Goal: Task Accomplishment & Management: Complete application form

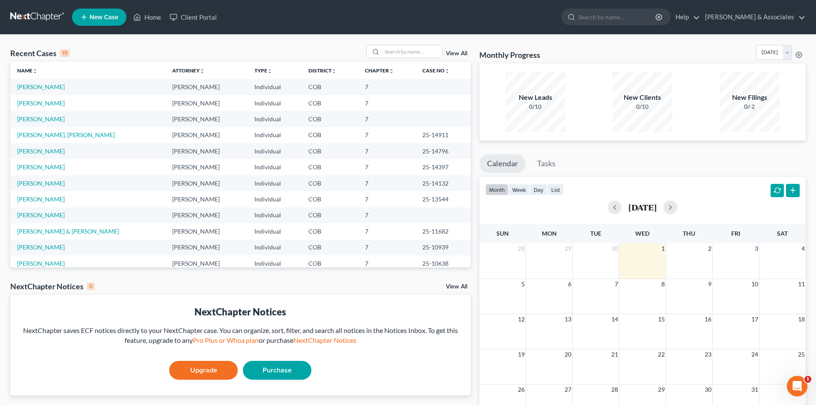
click at [62, 85] on td "[PERSON_NAME]" at bounding box center [87, 87] width 155 height 16
click at [62, 83] on td "[PERSON_NAME]" at bounding box center [87, 87] width 155 height 16
click at [54, 87] on link "[PERSON_NAME]" at bounding box center [41, 86] width 48 height 7
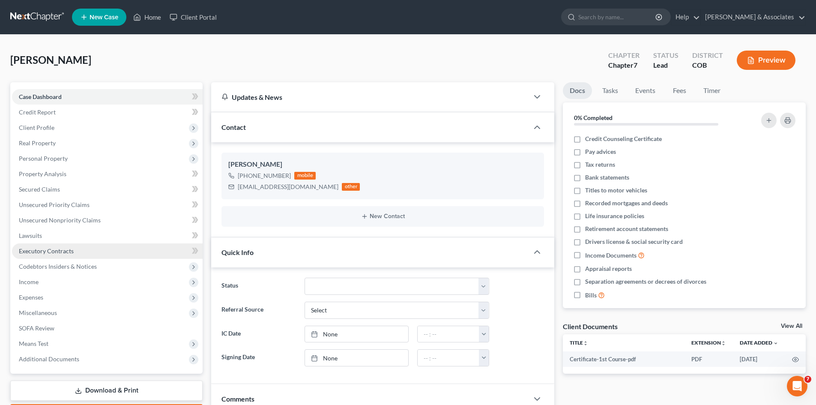
click at [49, 253] on span "Executory Contracts" at bounding box center [46, 250] width 55 height 7
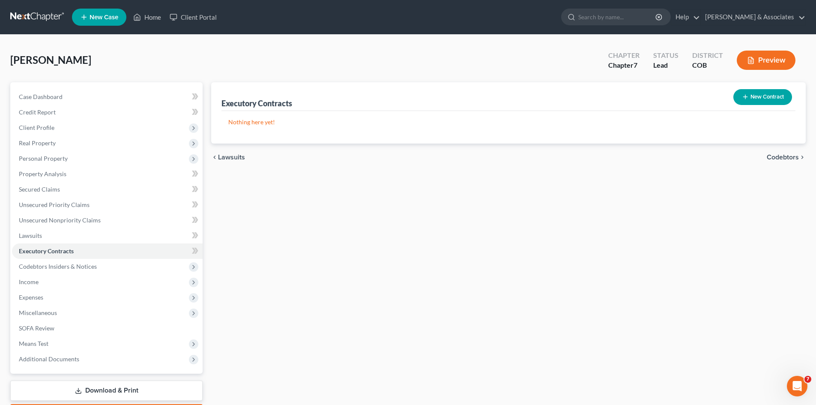
click at [129, 390] on link "Download & Print" at bounding box center [106, 391] width 192 height 20
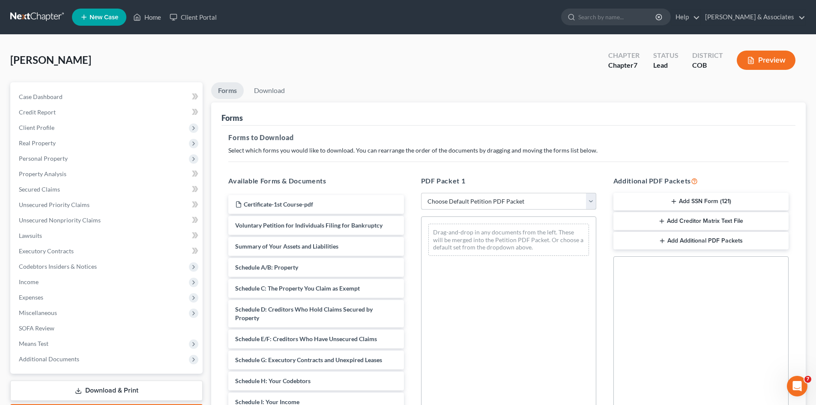
click at [592, 202] on select "Choose Default Petition PDF Packet Complete Bankruptcy Petition (all forms and …" at bounding box center [508, 201] width 175 height 17
select select "2"
click at [421, 193] on select "Choose Default Petition PDF Packet Complete Bankruptcy Petition (all forms and …" at bounding box center [508, 201] width 175 height 17
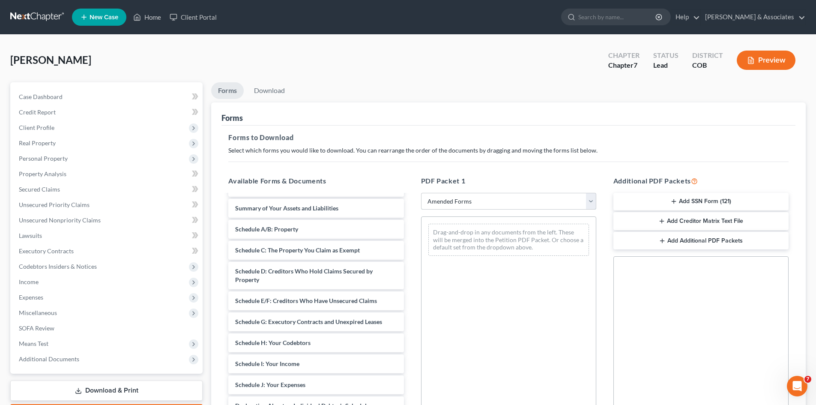
scroll to position [21, 0]
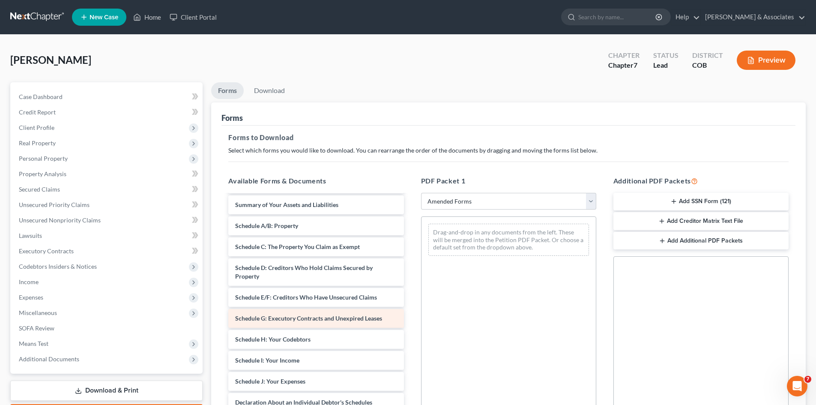
click at [321, 324] on div "Schedule G: Executory Contracts and Unexpired Leases" at bounding box center [315, 318] width 175 height 19
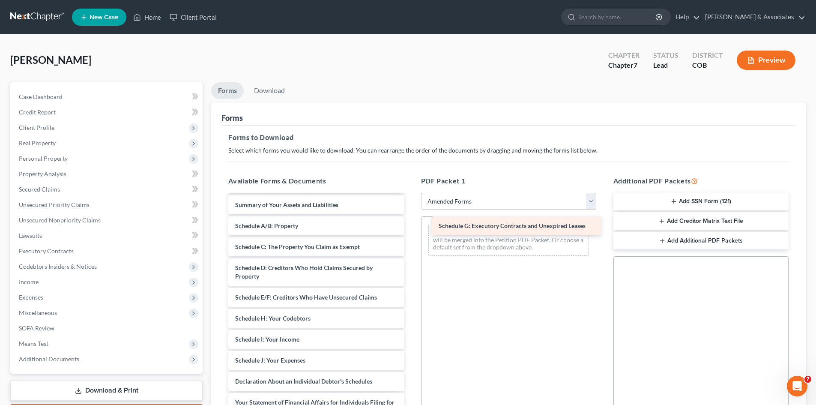
drag, startPoint x: 321, startPoint y: 324, endPoint x: 515, endPoint y: 223, distance: 218.7
click at [411, 224] on div "Schedule G: Executory Contracts and Unexpired Leases Voluntary Petition for Ind…" at bounding box center [316, 368] width 189 height 389
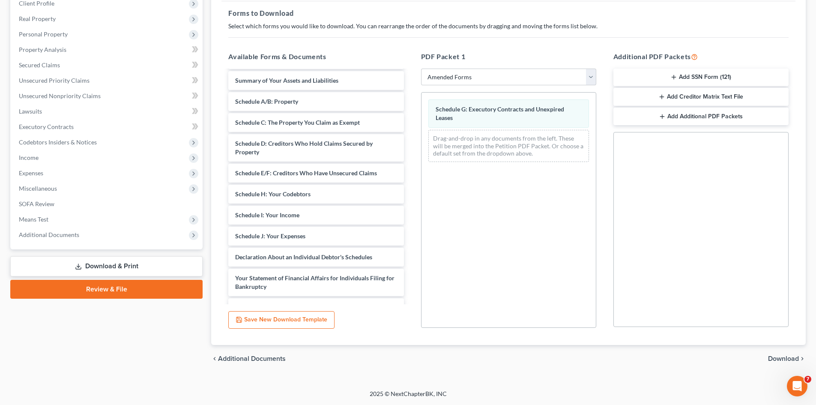
click at [787, 360] on span "Download" at bounding box center [783, 358] width 31 height 7
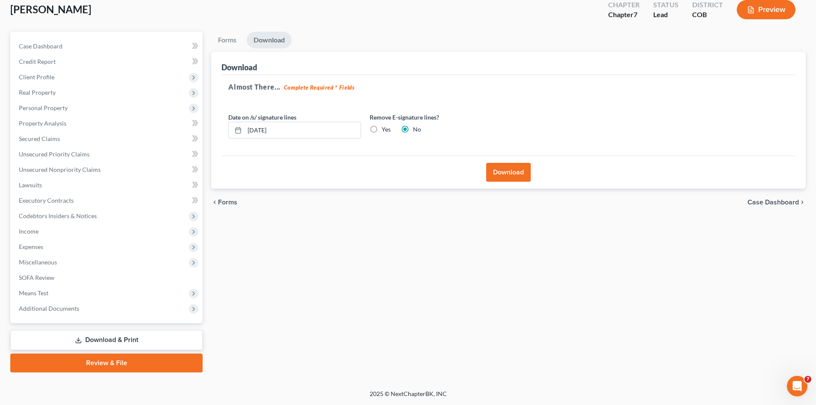
click at [518, 173] on button "Download" at bounding box center [508, 172] width 45 height 19
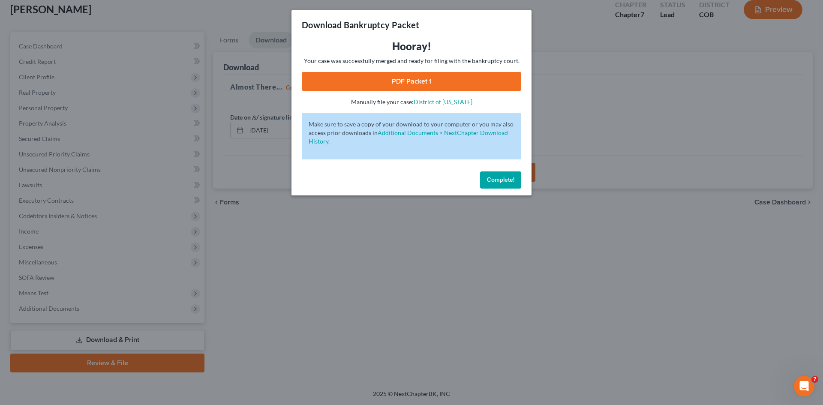
click at [436, 84] on link "PDF Packet 1" at bounding box center [411, 81] width 219 height 19
click at [52, 181] on div "Download Bankruptcy Packet Hooray! Your case was successfully merged and ready …" at bounding box center [411, 202] width 823 height 405
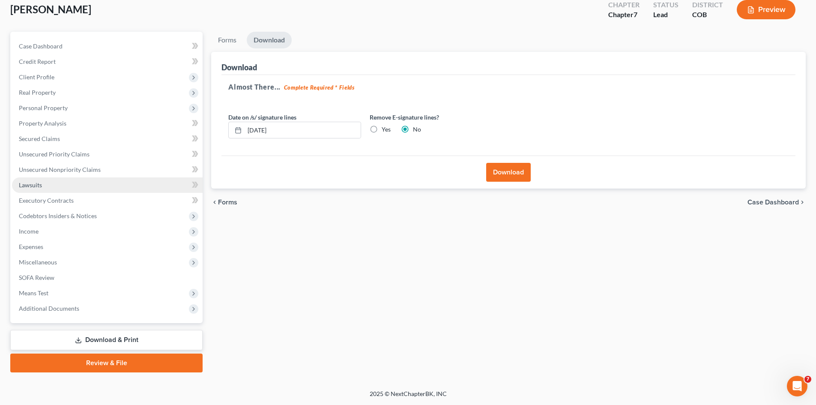
click at [30, 186] on span "Lawsuits" at bounding box center [30, 184] width 23 height 7
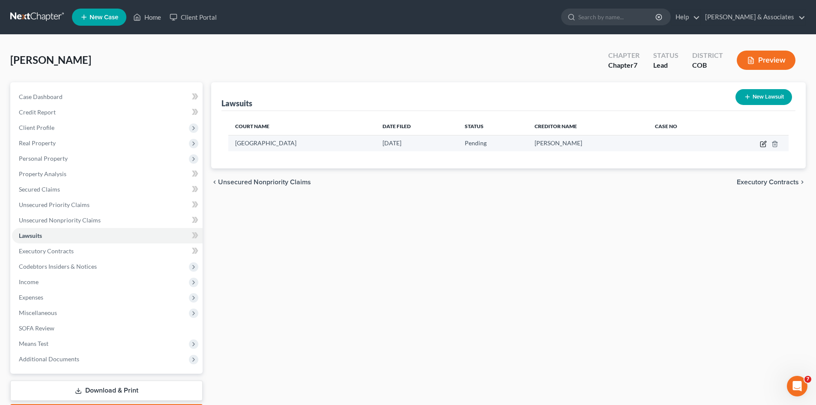
click at [765, 144] on icon "button" at bounding box center [764, 143] width 4 height 4
select select "5"
select select "0"
select select "2"
select select "5"
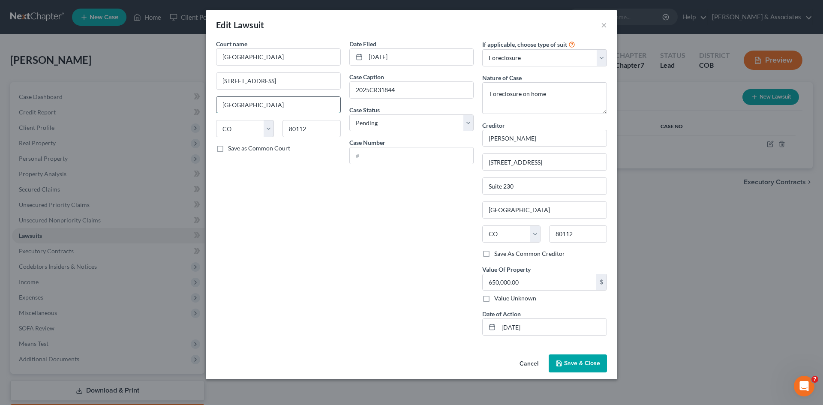
click at [256, 104] on input "[GEOGRAPHIC_DATA]" at bounding box center [278, 105] width 124 height 16
type input "E"
type input "Centennial"
click at [366, 156] on input "text" at bounding box center [412, 155] width 124 height 16
type input "2025CV31844"
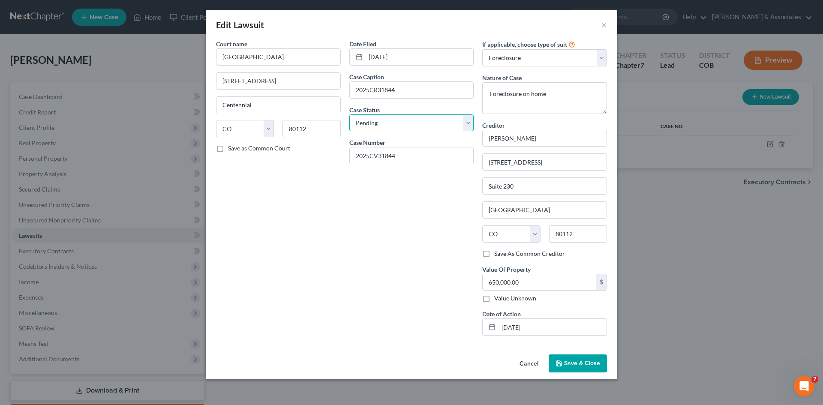
click at [467, 126] on select "Select Pending On Appeal Concluded" at bounding box center [411, 122] width 125 height 17
click at [349, 114] on select "Select Pending On Appeal Concluded" at bounding box center [411, 122] width 125 height 17
click at [522, 209] on input "[GEOGRAPHIC_DATA]" at bounding box center [545, 210] width 124 height 16
type input "E"
type input "Centennial"
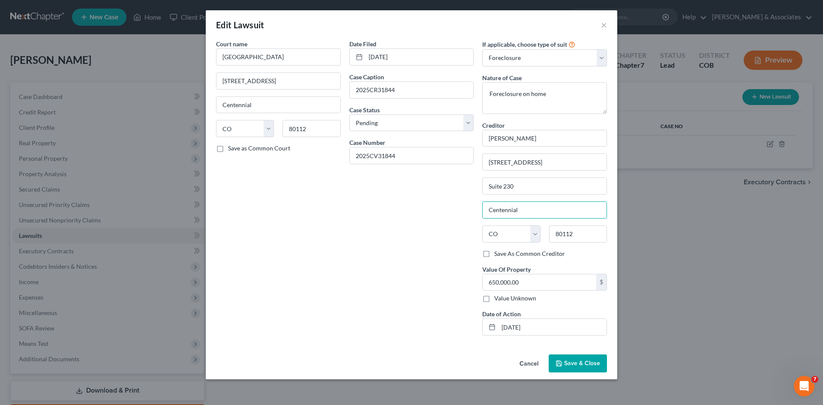
click at [582, 306] on div "Creditor * [PERSON_NAME] [STREET_ADDRESS][GEOGRAPHIC_DATA][US_STATE] CA CO [GEO…" at bounding box center [544, 228] width 125 height 215
click at [591, 362] on span "Save & Close" at bounding box center [582, 363] width 36 height 7
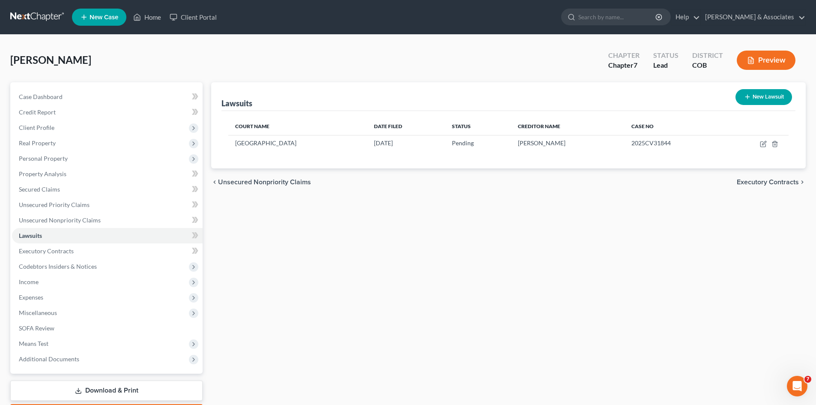
click at [114, 390] on link "Download & Print" at bounding box center [106, 391] width 192 height 20
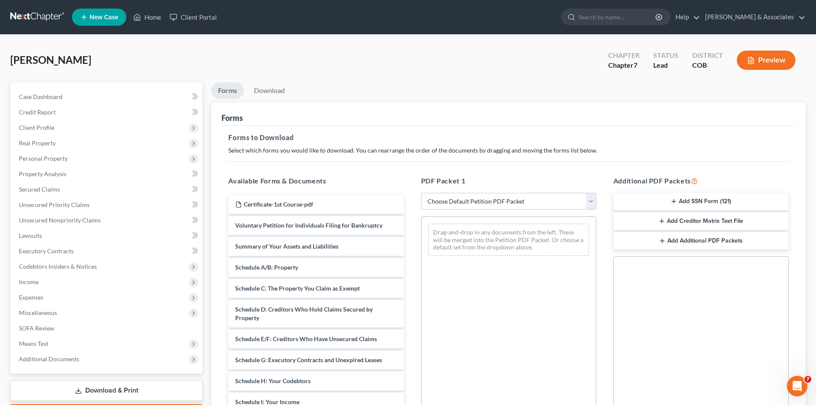
drag, startPoint x: 592, startPoint y: 203, endPoint x: 589, endPoint y: 207, distance: 4.9
click at [592, 203] on select "Choose Default Petition PDF Packet Complete Bankruptcy Petition (all forms and …" at bounding box center [508, 201] width 175 height 17
select select "2"
click at [421, 193] on select "Choose Default Petition PDF Packet Complete Bankruptcy Petition (all forms and …" at bounding box center [508, 201] width 175 height 17
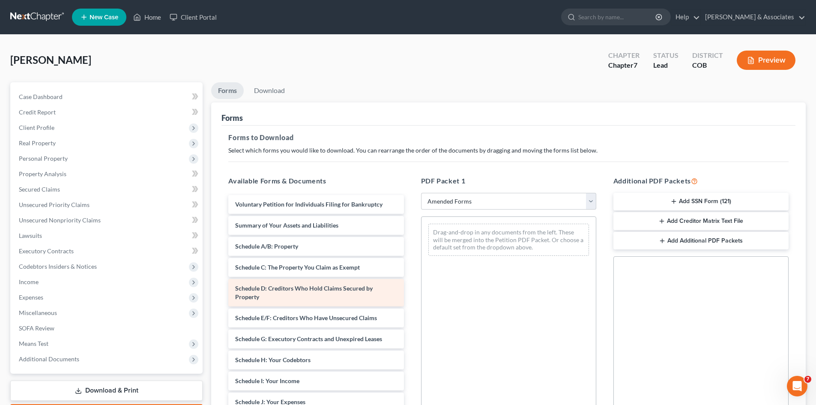
click at [287, 292] on div "Schedule D: Creditors Who Hold Claims Secured by Property" at bounding box center [315, 292] width 175 height 27
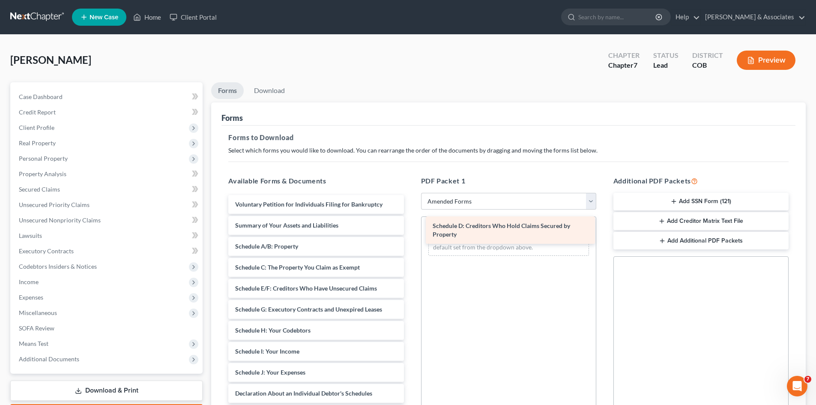
drag, startPoint x: 291, startPoint y: 293, endPoint x: 488, endPoint y: 231, distance: 206.6
click at [411, 231] on div "Schedule D: Creditors Who Hold Claims Secured by Property Voluntary Petition fo…" at bounding box center [316, 385] width 189 height 381
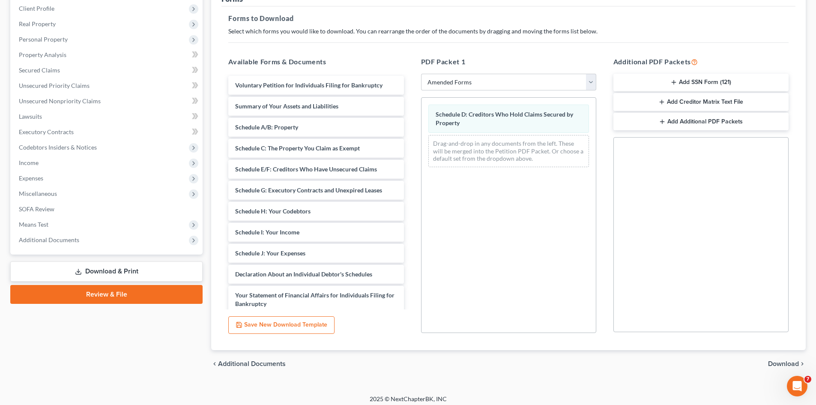
scroll to position [124, 0]
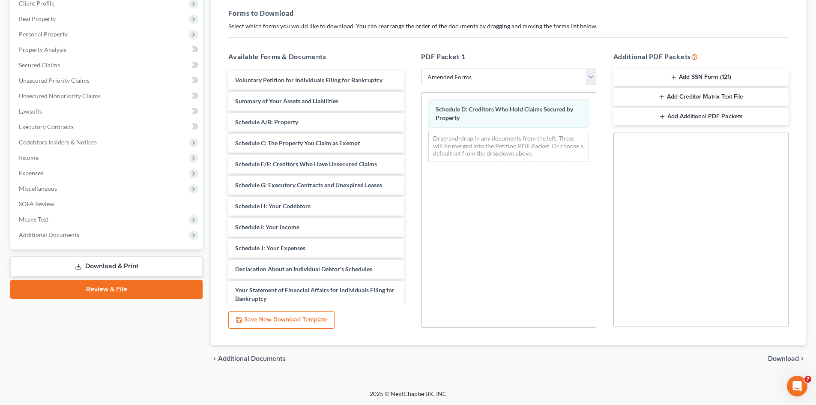
click at [785, 357] on span "Download" at bounding box center [783, 358] width 31 height 7
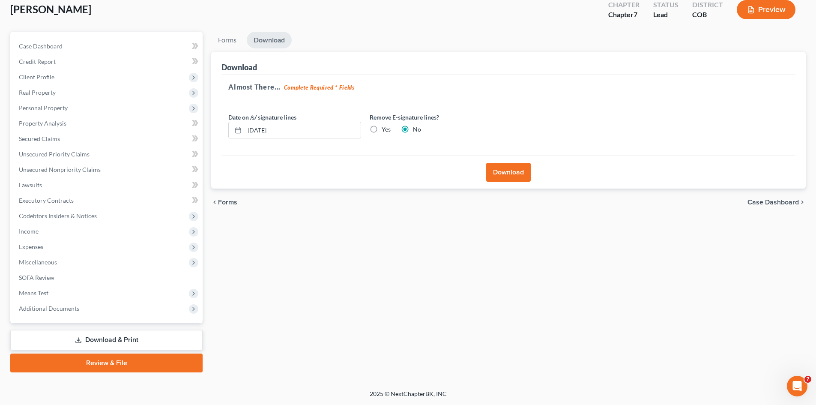
click at [514, 171] on button "Download" at bounding box center [508, 172] width 45 height 19
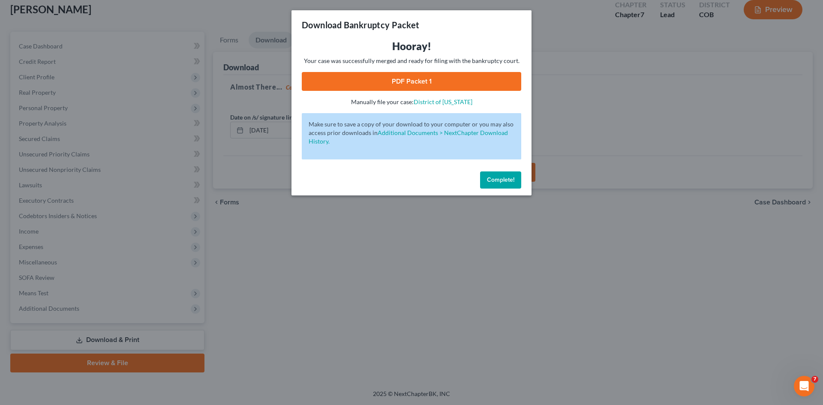
click at [425, 79] on link "PDF Packet 1" at bounding box center [411, 81] width 219 height 19
drag, startPoint x: 507, startPoint y: 183, endPoint x: 425, endPoint y: 189, distance: 83.0
click at [507, 183] on span "Complete!" at bounding box center [500, 179] width 27 height 7
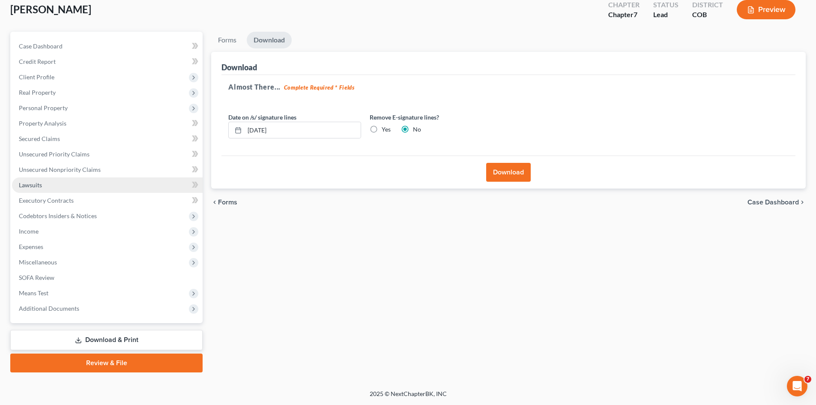
click at [37, 183] on span "Lawsuits" at bounding box center [30, 184] width 23 height 7
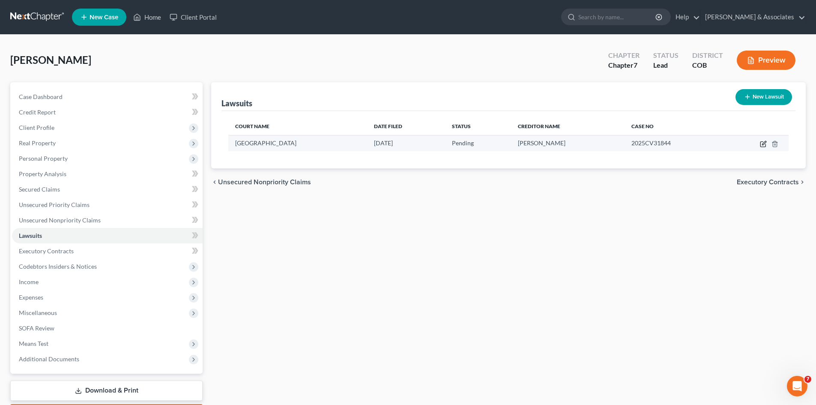
click at [765, 145] on icon "button" at bounding box center [763, 144] width 7 height 7
select select "5"
select select "0"
select select "2"
select select "5"
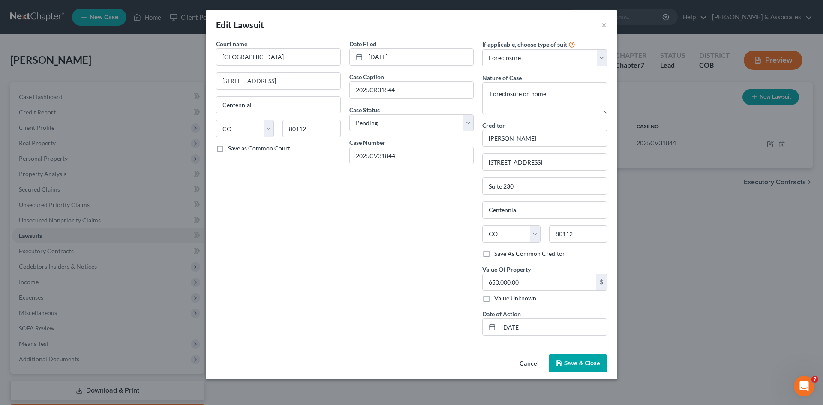
click at [581, 363] on span "Save & Close" at bounding box center [582, 363] width 36 height 7
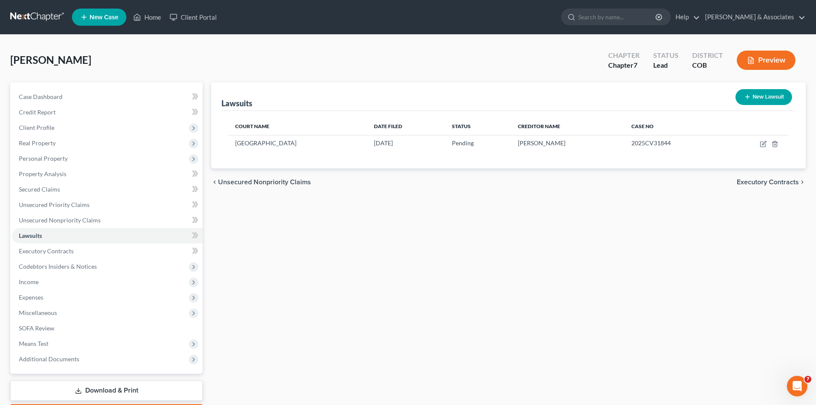
drag, startPoint x: 120, startPoint y: 388, endPoint x: 165, endPoint y: 386, distance: 45.5
click at [120, 388] on link "Download & Print" at bounding box center [106, 391] width 192 height 20
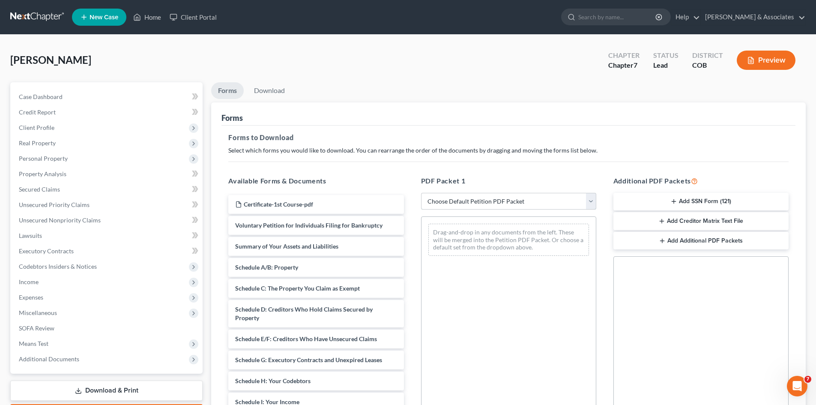
click at [590, 206] on select "Choose Default Petition PDF Packet Complete Bankruptcy Petition (all forms and …" at bounding box center [508, 201] width 175 height 17
select select "2"
click at [421, 193] on select "Choose Default Petition PDF Packet Complete Bankruptcy Petition (all forms and …" at bounding box center [508, 201] width 175 height 17
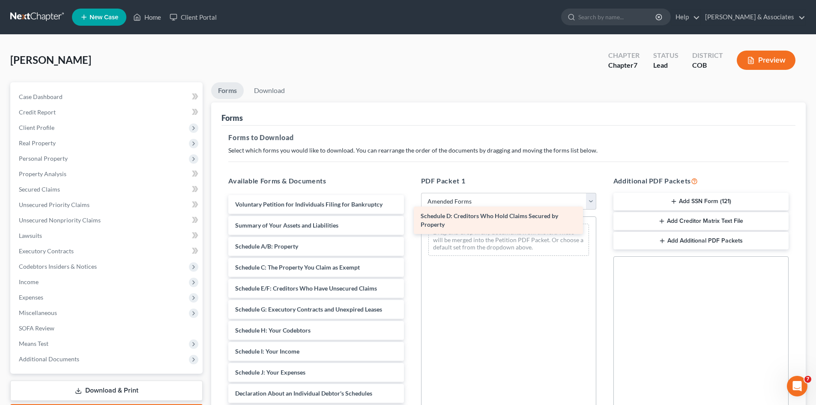
drag, startPoint x: 334, startPoint y: 294, endPoint x: 520, endPoint y: 222, distance: 198.9
click at [411, 222] on div "Schedule D: Creditors Who Hold Claims Secured by Property Voluntary Petition fo…" at bounding box center [316, 385] width 189 height 381
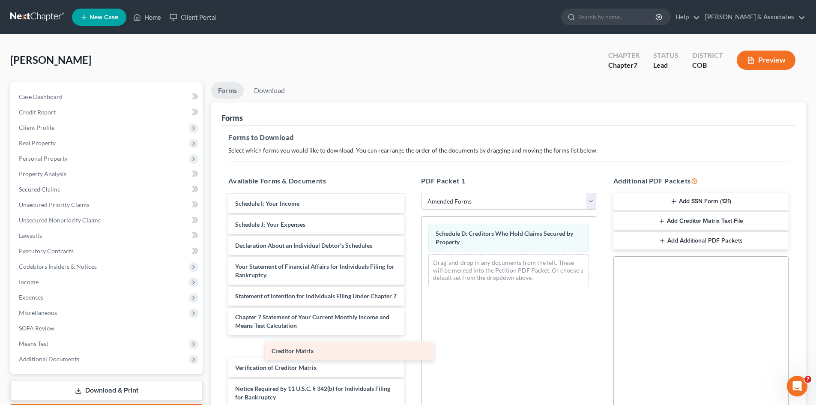
scroll to position [137, 0]
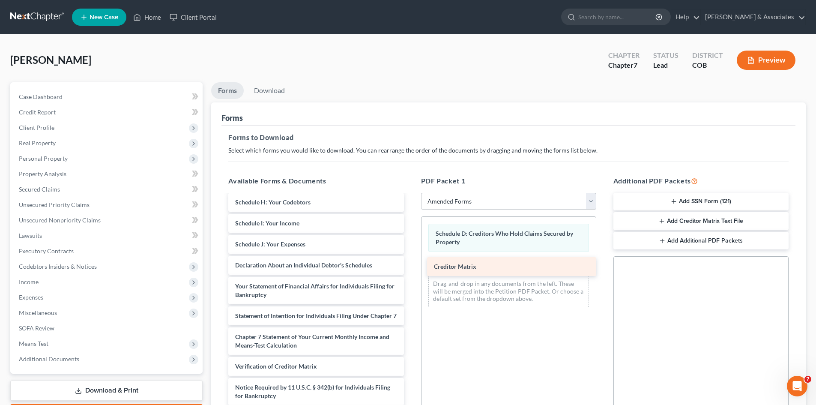
drag, startPoint x: 291, startPoint y: 359, endPoint x: 489, endPoint y: 270, distance: 217.7
click at [411, 270] on div "Creditor Matrix Voluntary Petition for Individuals Filing for Bankruptcy Summar…" at bounding box center [316, 247] width 189 height 360
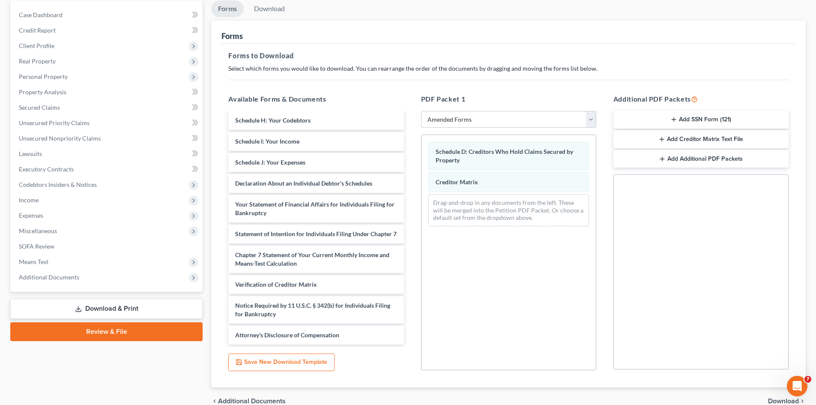
scroll to position [87, 0]
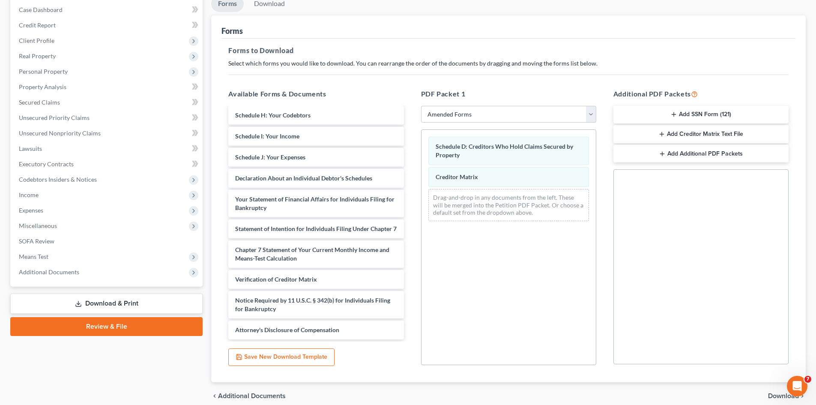
click at [777, 395] on span "Download" at bounding box center [783, 396] width 31 height 7
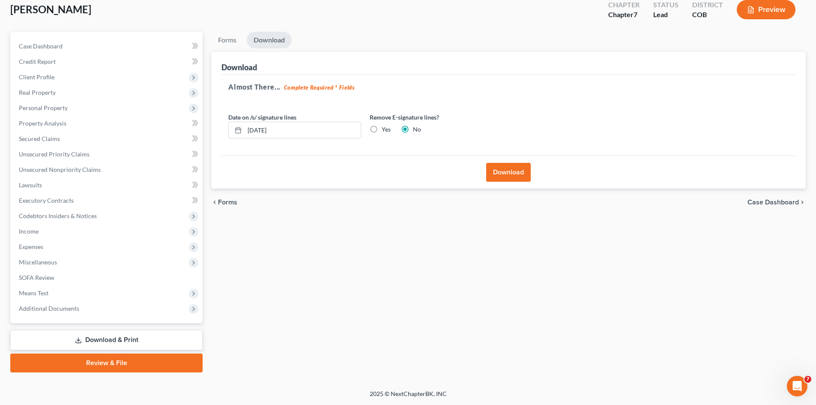
click at [513, 173] on button "Download" at bounding box center [508, 172] width 45 height 19
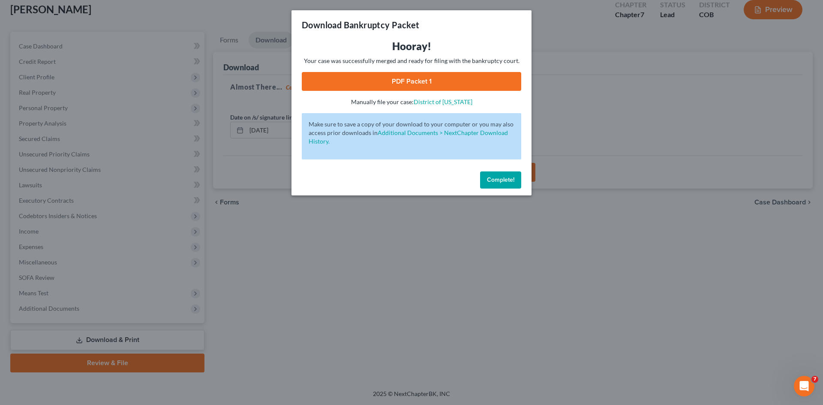
click at [422, 80] on link "PDF Packet 1" at bounding box center [411, 81] width 219 height 19
click at [59, 216] on div "Download Bankruptcy Packet Hooray! Your case was successfully merged and ready …" at bounding box center [411, 202] width 823 height 405
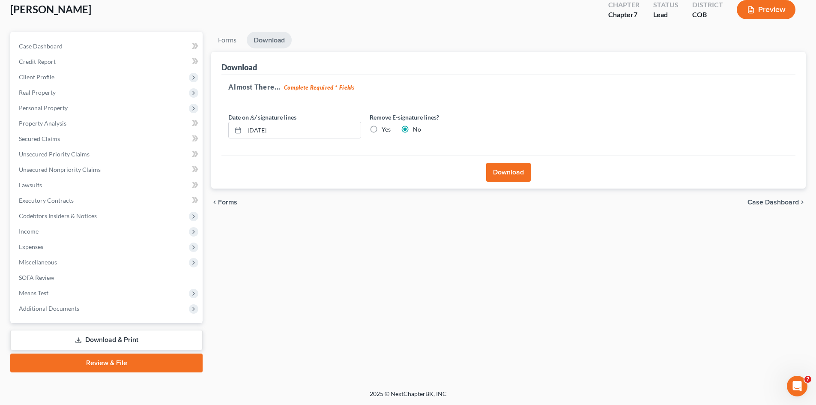
click at [482, 176] on div "Download" at bounding box center [509, 172] width 574 height 33
click at [507, 172] on button "Download" at bounding box center [508, 172] width 45 height 19
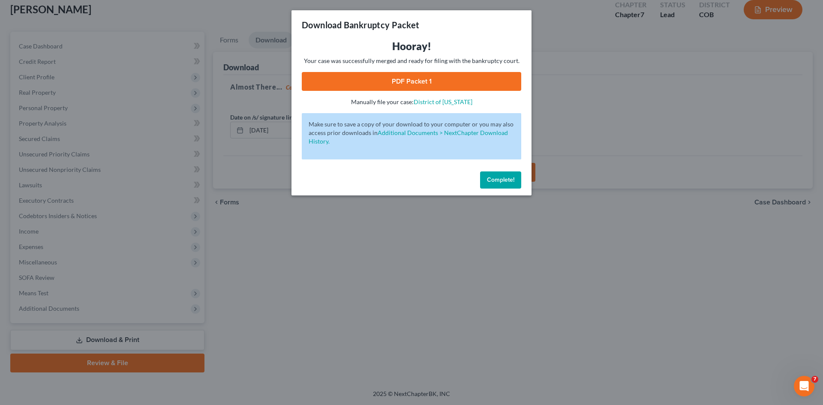
click at [407, 79] on link "PDF Packet 1" at bounding box center [411, 81] width 219 height 19
click at [109, 339] on div "Download Bankruptcy Packet Hooray! Your case was successfully merged and ready …" at bounding box center [411, 202] width 823 height 405
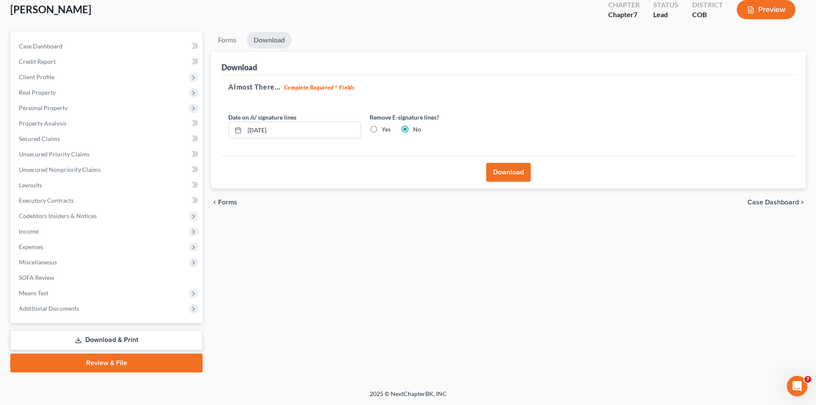
click at [507, 175] on button "Download" at bounding box center [508, 172] width 45 height 19
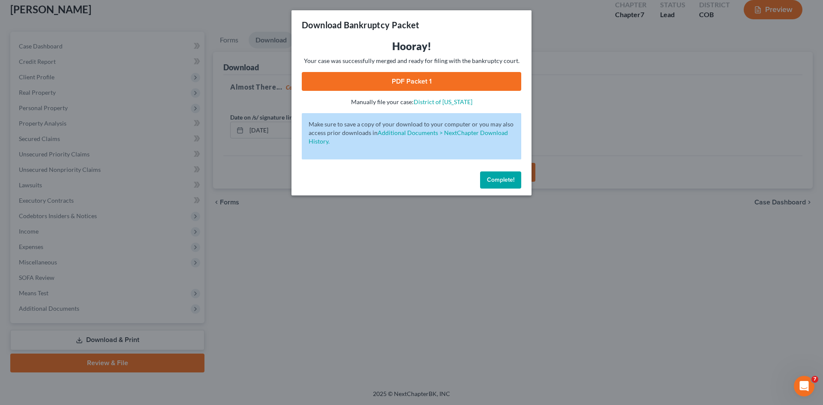
click at [415, 82] on link "PDF Packet 1" at bounding box center [411, 81] width 219 height 19
click at [504, 182] on span "Complete!" at bounding box center [500, 179] width 27 height 7
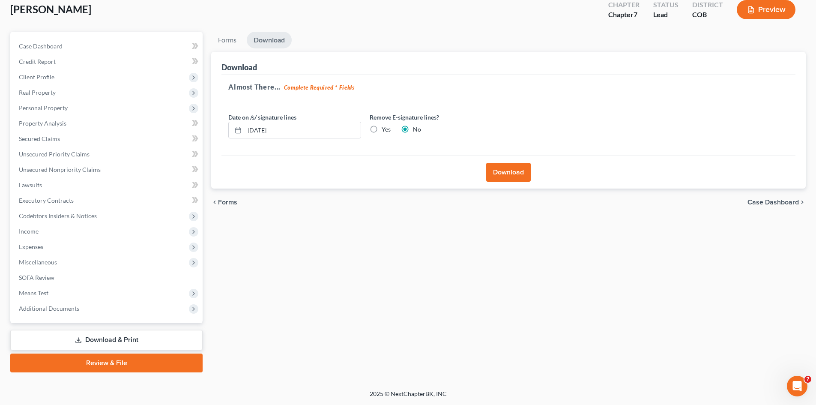
click at [108, 337] on link "Download & Print" at bounding box center [106, 340] width 192 height 20
click at [516, 174] on button "Download" at bounding box center [508, 172] width 45 height 19
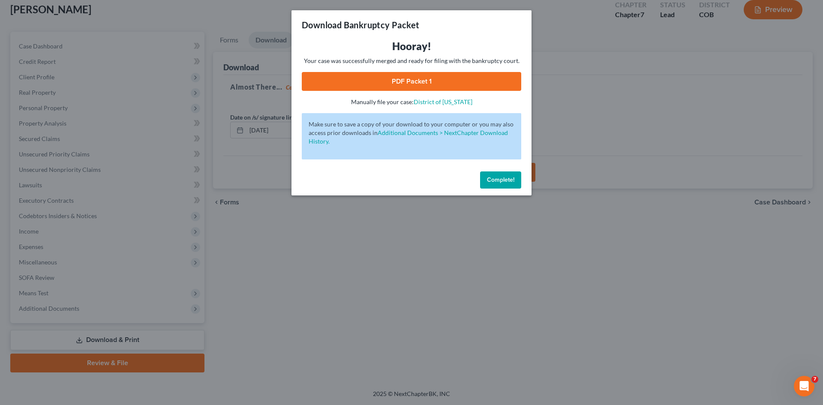
click at [503, 182] on span "Complete!" at bounding box center [500, 179] width 27 height 7
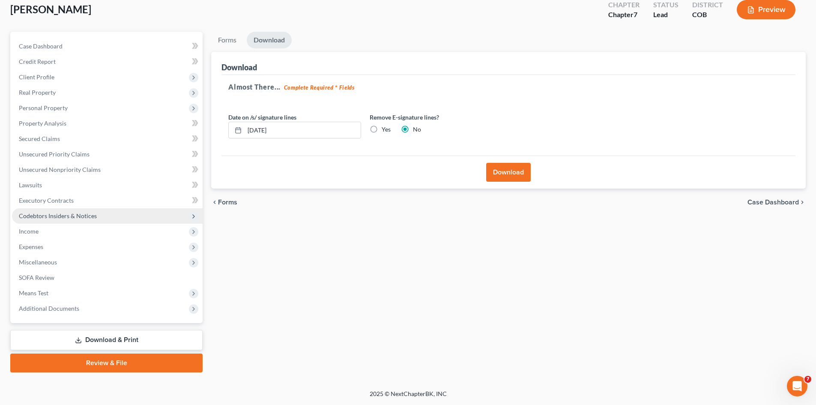
click at [58, 214] on span "Codebtors Insiders & Notices" at bounding box center [58, 215] width 78 height 7
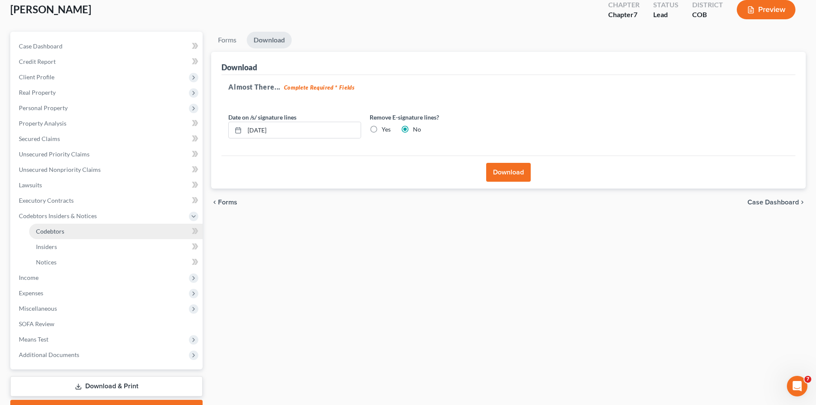
click at [56, 231] on span "Codebtors" at bounding box center [50, 231] width 28 height 7
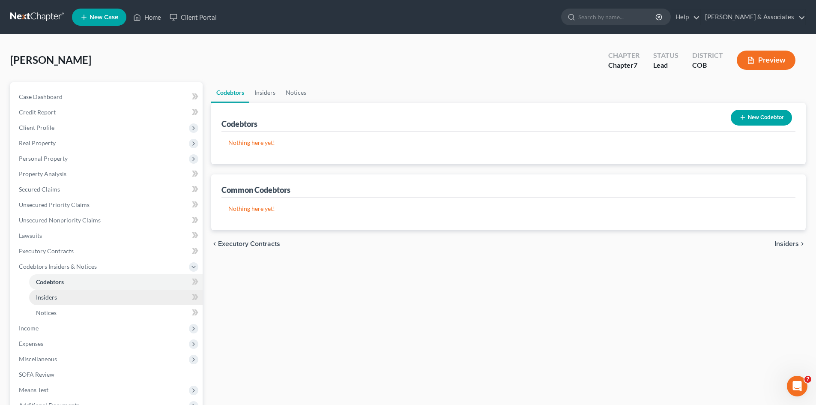
click at [55, 300] on span "Insiders" at bounding box center [46, 297] width 21 height 7
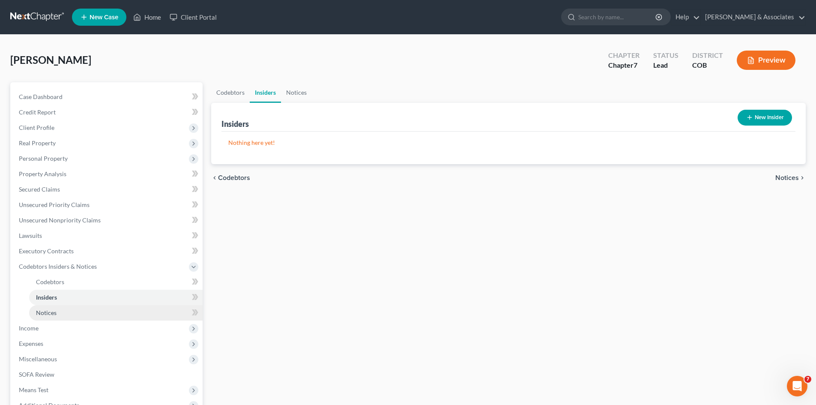
click at [55, 310] on span "Notices" at bounding box center [46, 312] width 21 height 7
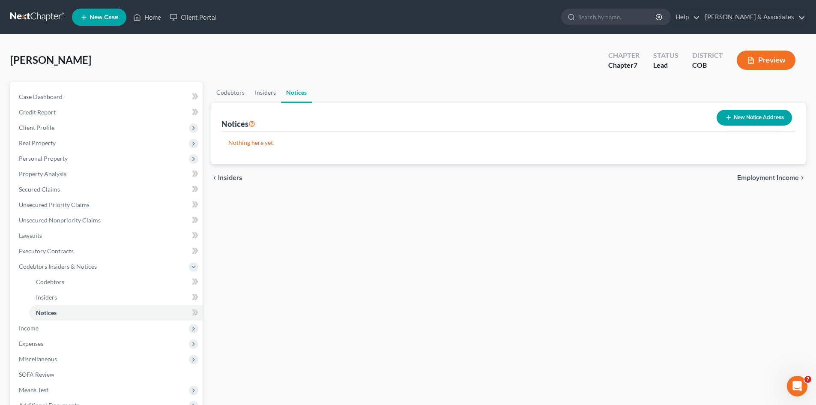
click at [756, 117] on button "New Notice Address" at bounding box center [754, 118] width 75 height 16
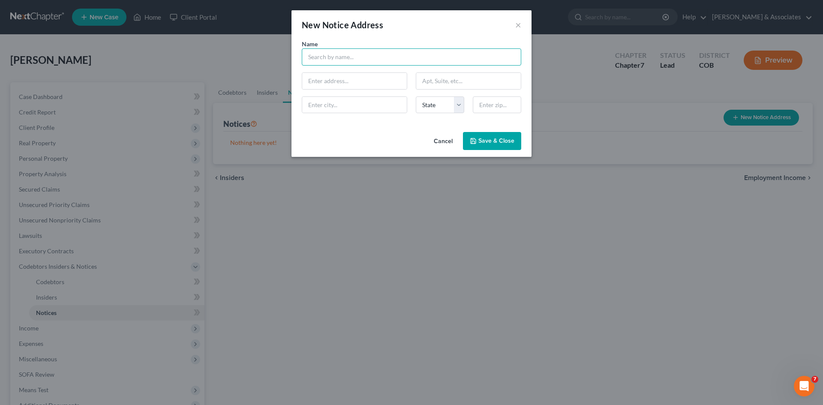
click at [311, 52] on input "text" at bounding box center [411, 56] width 219 height 17
type input "S"
click at [344, 78] on div "[STREET_ADDRESS]" at bounding box center [353, 79] width 89 height 7
type input "[PERSON_NAME]"
type input "[STREET_ADDRESS]"
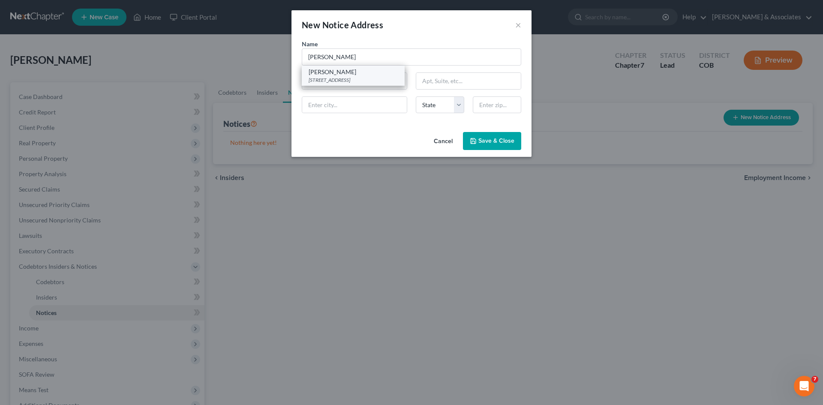
type input "Suite 230"
type input "[GEOGRAPHIC_DATA]"
select select "5"
type input "80112"
drag, startPoint x: 342, startPoint y: 104, endPoint x: 302, endPoint y: 102, distance: 39.9
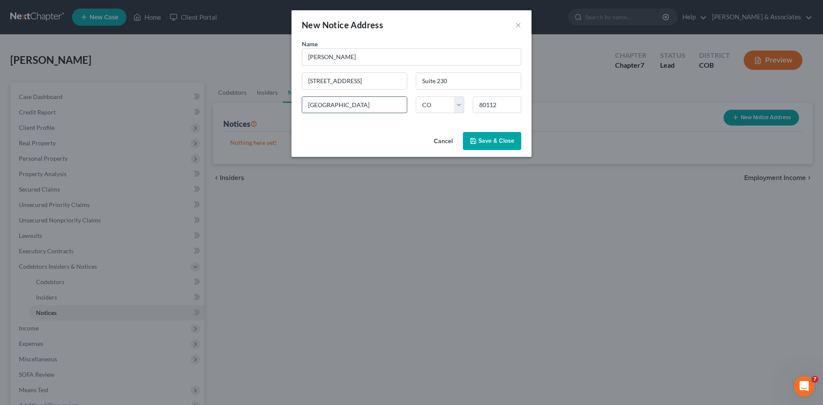
click at [302, 102] on input "[GEOGRAPHIC_DATA]" at bounding box center [354, 105] width 105 height 16
type input "Centennial"
click at [499, 136] on button "Save & Close" at bounding box center [492, 141] width 58 height 18
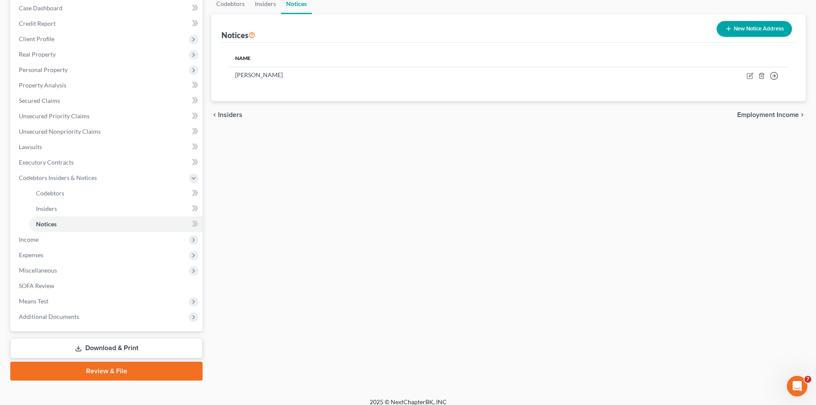
scroll to position [97, 0]
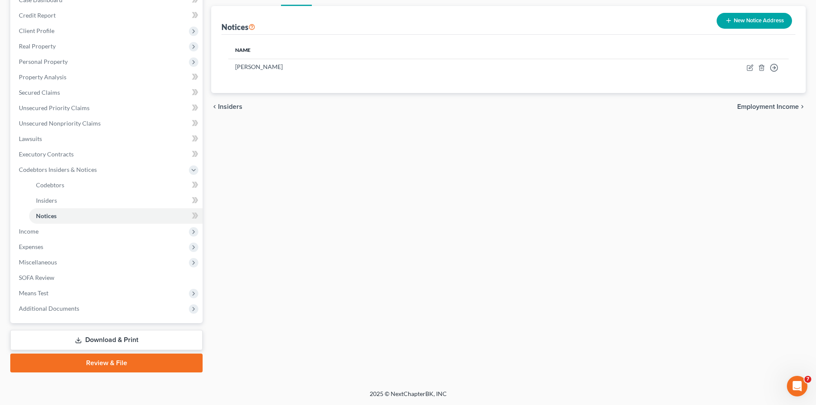
drag, startPoint x: 821, startPoint y: 306, endPoint x: 15, endPoint y: 15, distance: 856.4
drag, startPoint x: 115, startPoint y: 338, endPoint x: 123, endPoint y: 338, distance: 8.2
click at [115, 338] on link "Download & Print" at bounding box center [106, 340] width 192 height 20
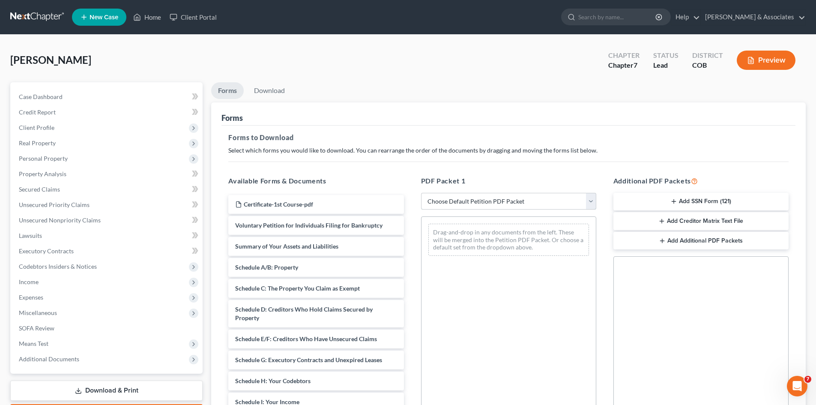
click at [593, 201] on select "Choose Default Petition PDF Packet Complete Bankruptcy Petition (all forms and …" at bounding box center [508, 201] width 175 height 17
select select "2"
click at [421, 193] on select "Choose Default Petition PDF Packet Complete Bankruptcy Petition (all forms and …" at bounding box center [508, 201] width 175 height 17
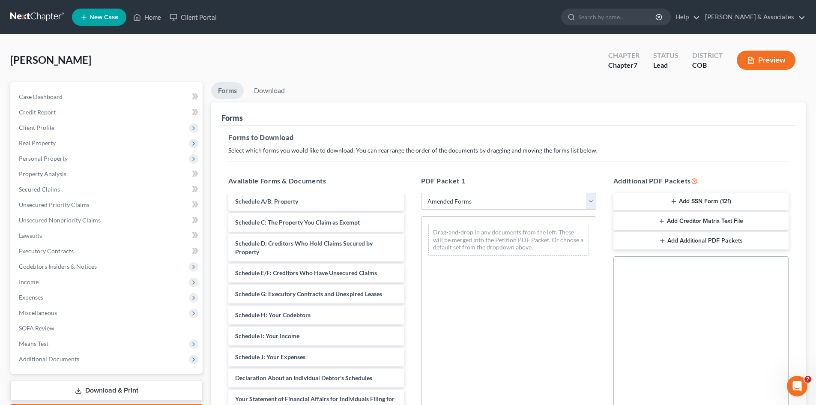
scroll to position [58, 0]
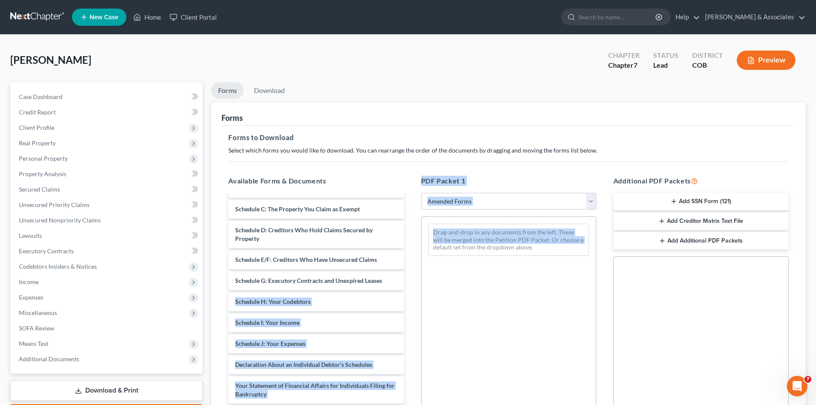
click at [413, 284] on div "Available Forms & Documents Voluntary Petition for Individuals Filing for Bankr…" at bounding box center [509, 314] width 578 height 291
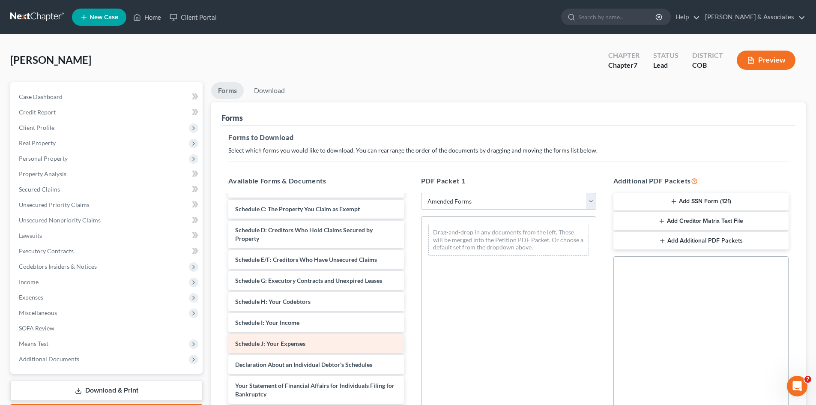
click at [282, 342] on span "Schedule J: Your Expenses" at bounding box center [270, 343] width 70 height 7
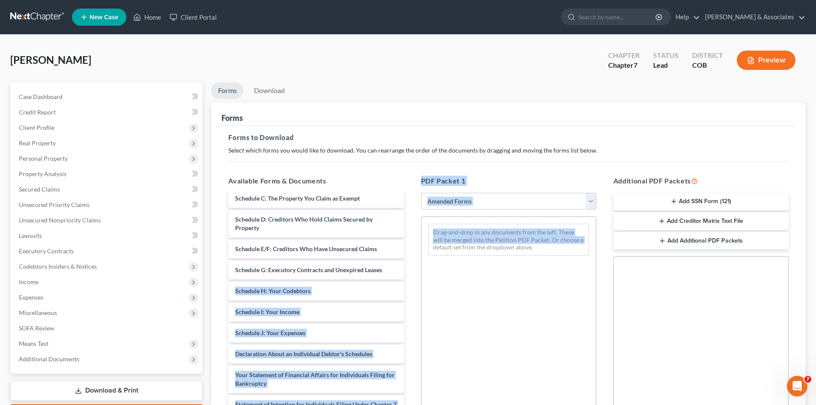
scroll to position [70, 0]
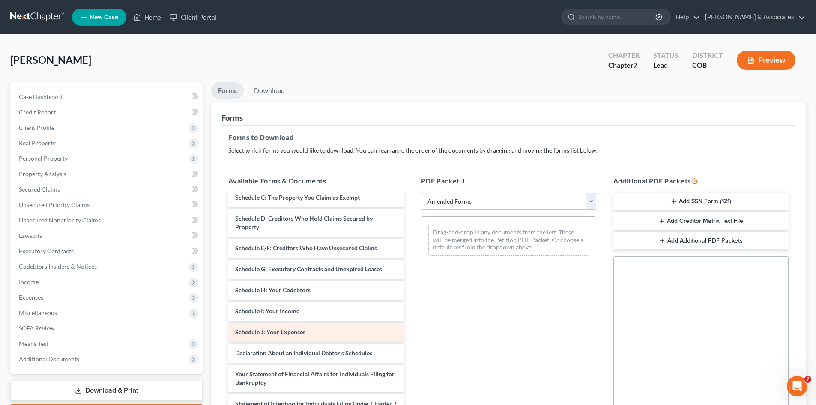
click at [279, 333] on span "Schedule J: Your Expenses" at bounding box center [270, 331] width 70 height 7
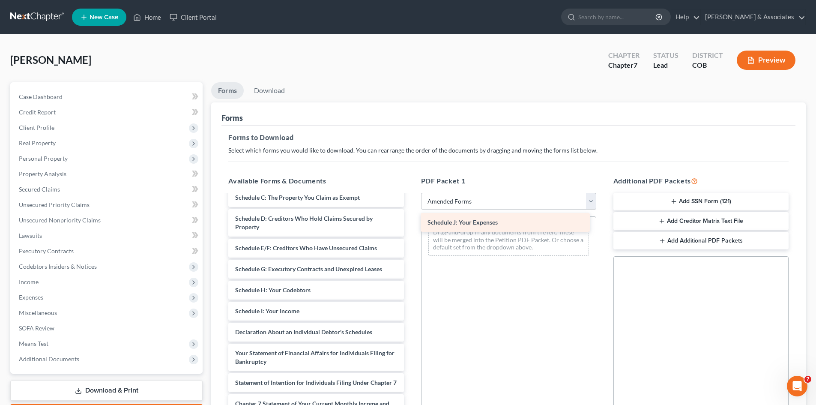
drag, startPoint x: 279, startPoint y: 333, endPoint x: 471, endPoint y: 224, distance: 221.5
click at [411, 224] on div "Schedule J: Your Expenses Voluntary Petition for Individuals Filing for Bankrup…" at bounding box center [316, 319] width 189 height 389
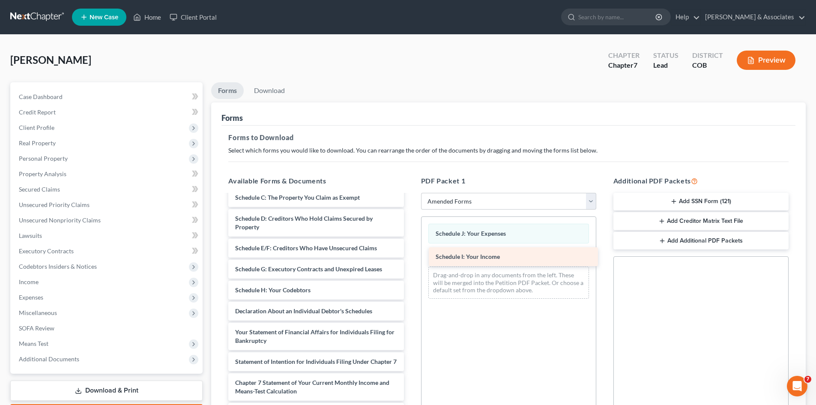
drag, startPoint x: 276, startPoint y: 309, endPoint x: 475, endPoint y: 254, distance: 206.7
click at [411, 254] on div "Schedule I: Your Income Voluntary Petition for Individuals Filing for Bankruptc…" at bounding box center [316, 309] width 189 height 368
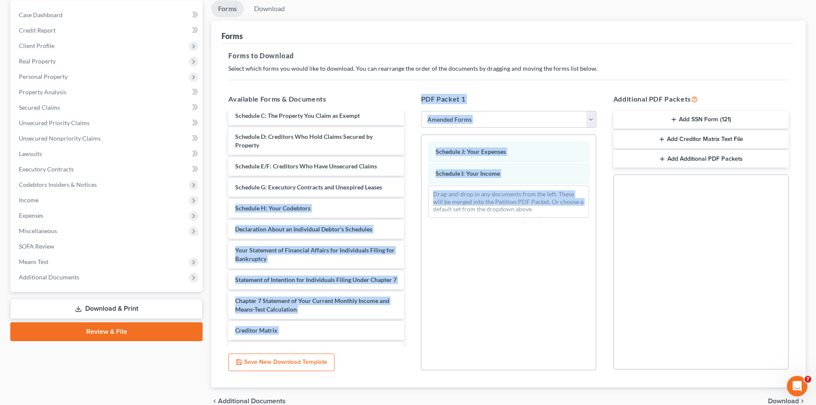
scroll to position [124, 0]
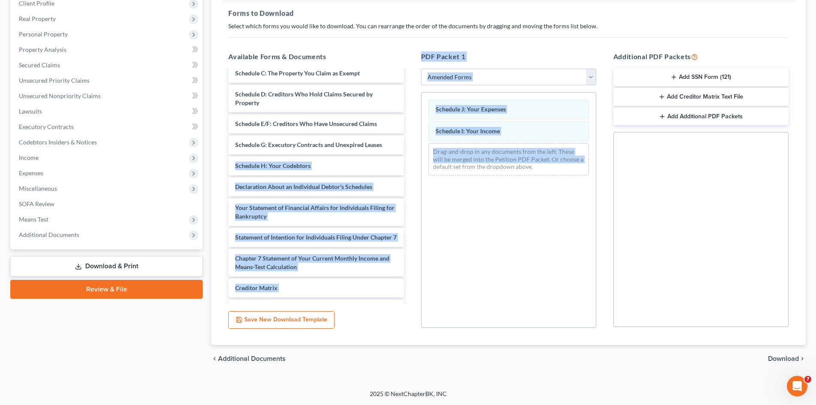
click at [780, 360] on span "Download" at bounding box center [783, 358] width 31 height 7
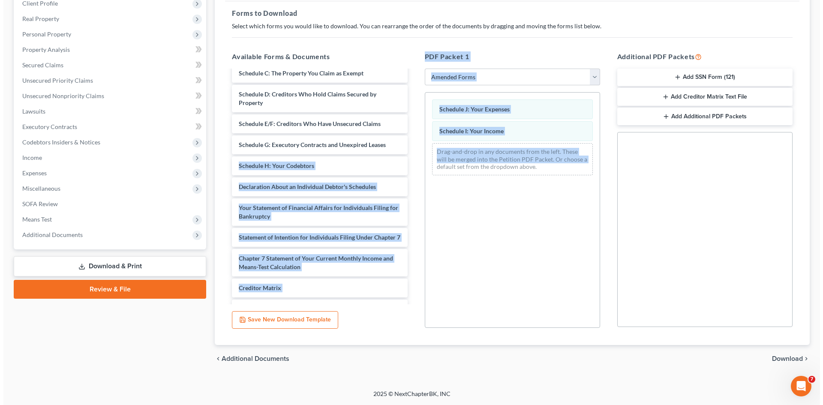
scroll to position [51, 0]
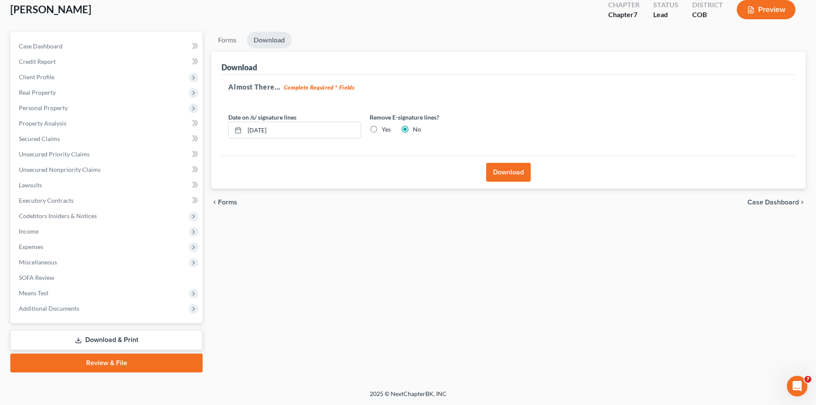
click at [507, 173] on button "Download" at bounding box center [508, 172] width 45 height 19
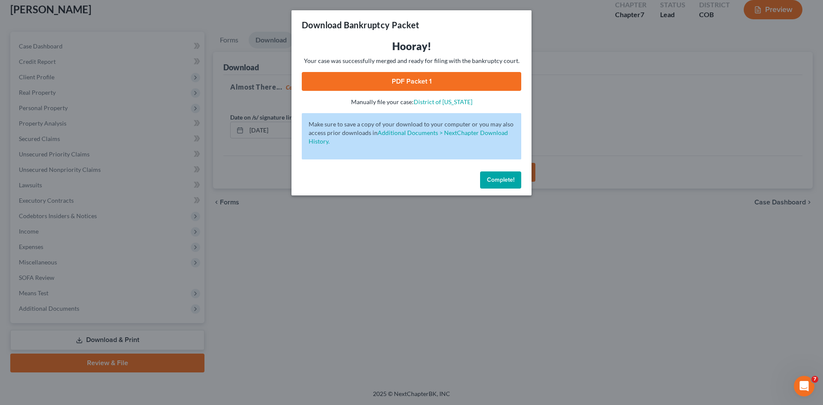
click at [405, 78] on link "PDF Packet 1" at bounding box center [411, 81] width 219 height 19
